Goal: Transaction & Acquisition: Purchase product/service

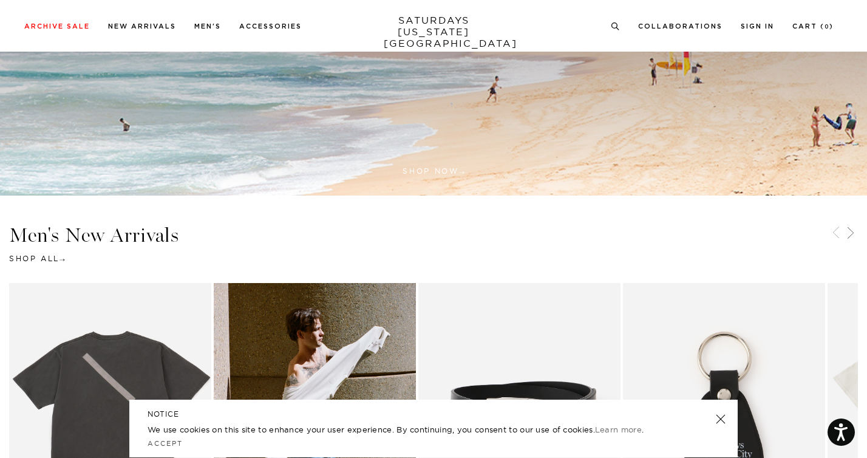
scroll to position [608, 0]
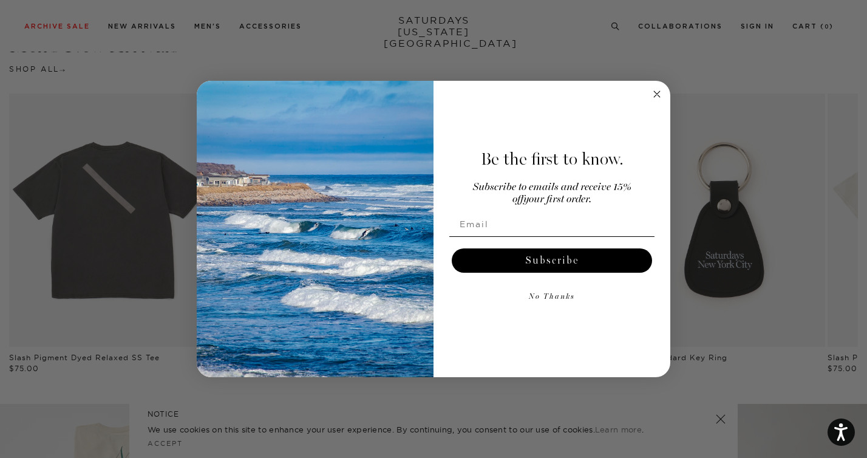
click at [658, 94] on circle "Close dialog" at bounding box center [658, 94] width 14 height 14
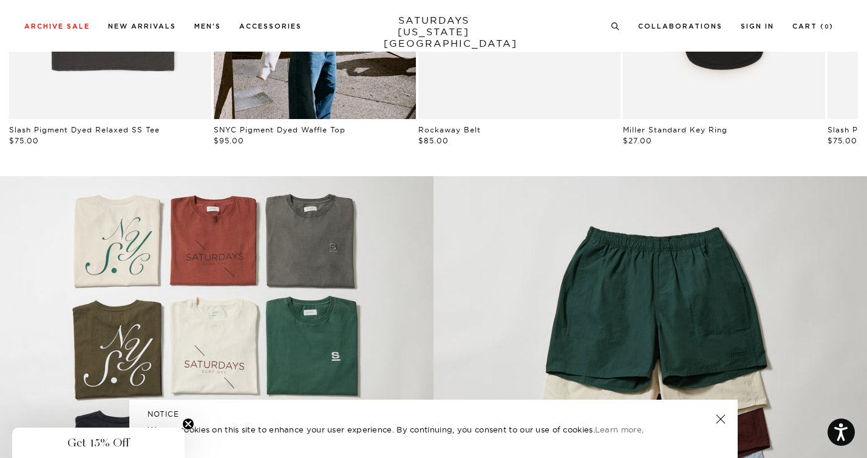
scroll to position [836, 0]
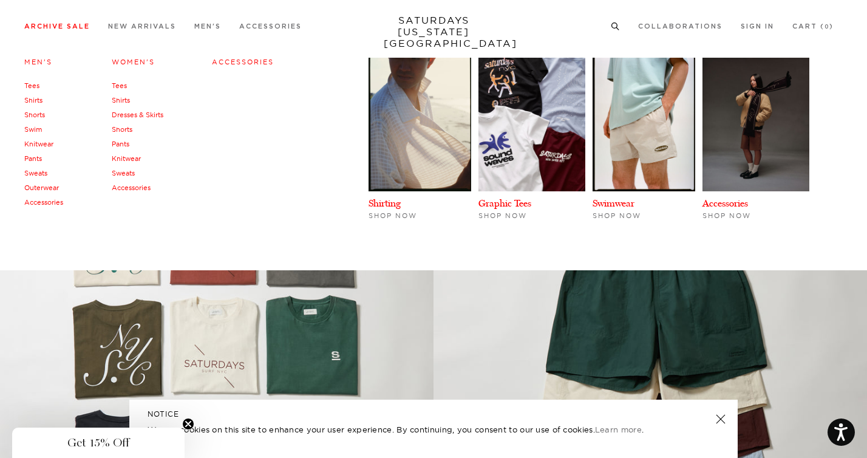
click at [61, 30] on link "Archive Sale" at bounding box center [57, 26] width 66 height 7
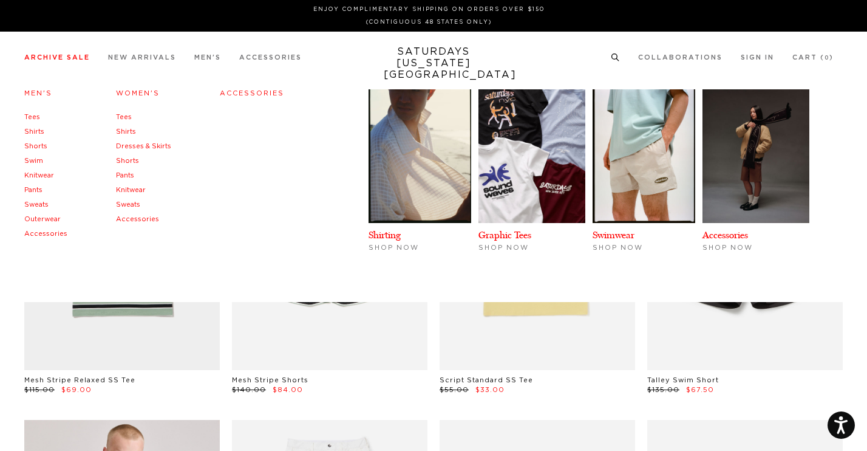
click at [32, 160] on link "Swim" at bounding box center [33, 160] width 19 height 7
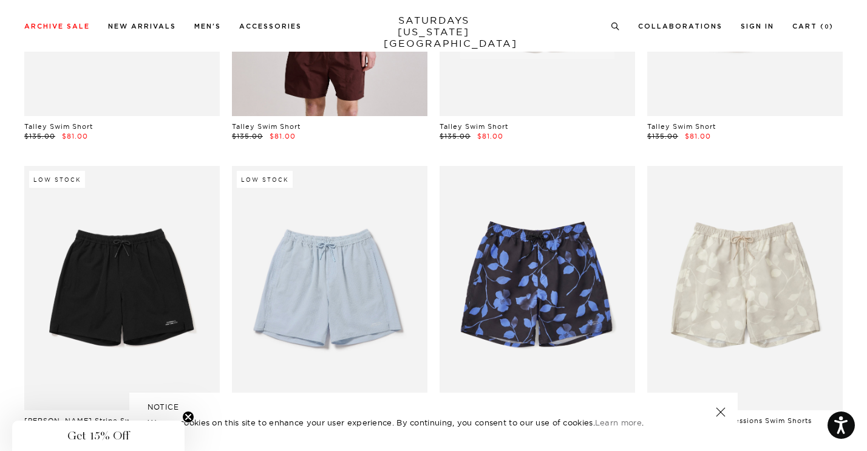
scroll to position [355, 0]
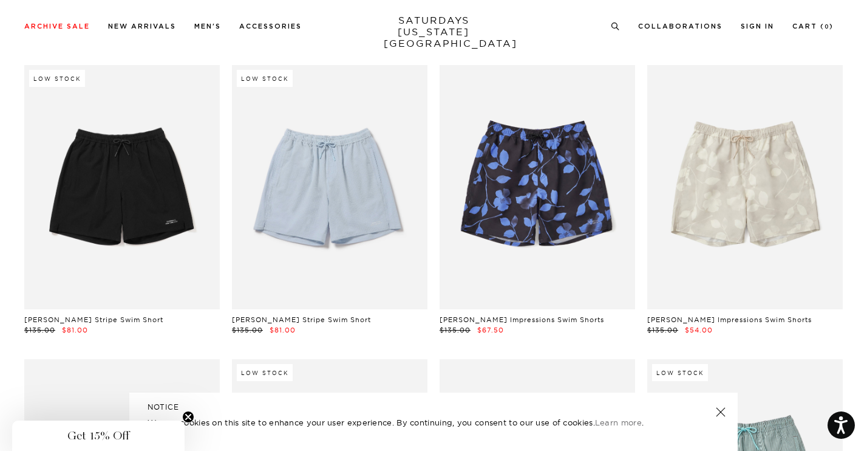
click at [722, 417] on link at bounding box center [720, 411] width 17 height 17
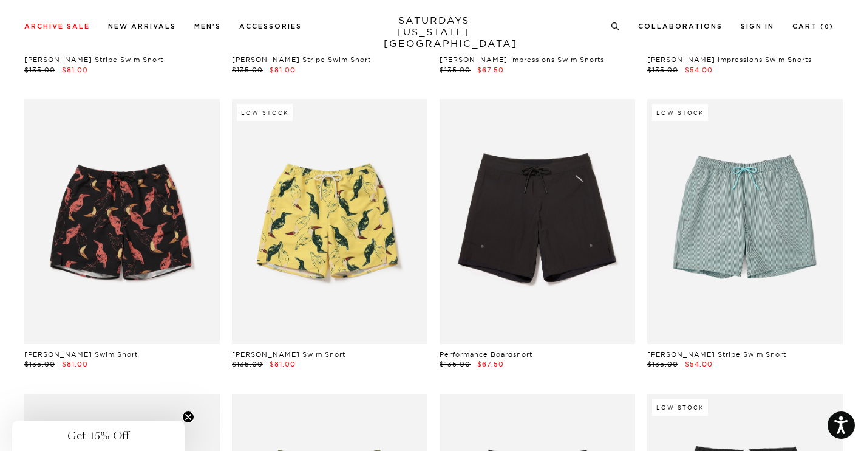
scroll to position [648, 0]
